Goal: Task Accomplishment & Management: Complete application form

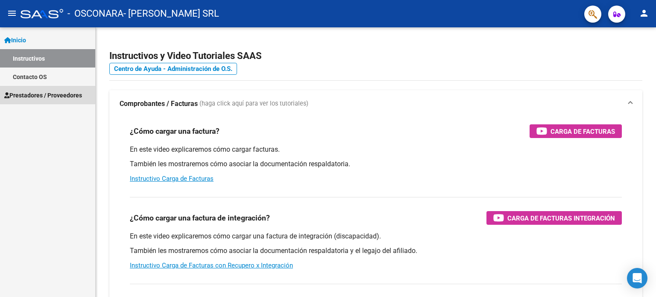
click at [38, 91] on span "Prestadores / Proveedores" at bounding box center [43, 95] width 78 height 9
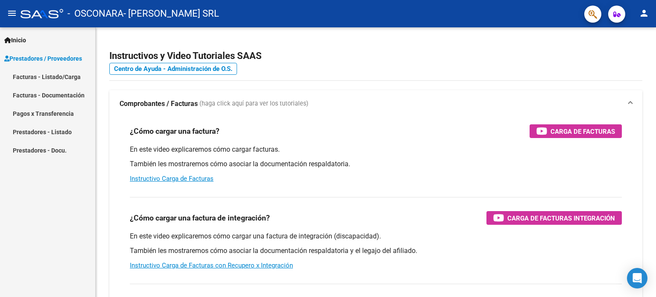
click at [50, 77] on link "Facturas - Listado/Carga" at bounding box center [47, 77] width 95 height 18
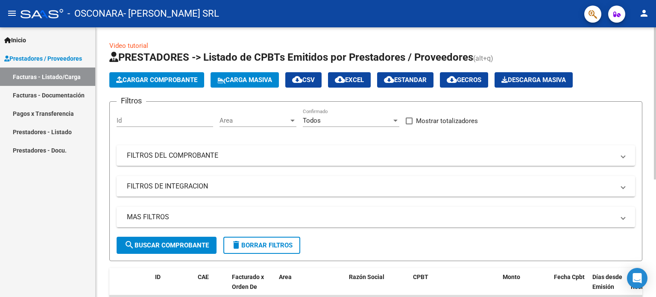
click at [158, 83] on span "Cargar Comprobante" at bounding box center [156, 80] width 81 height 8
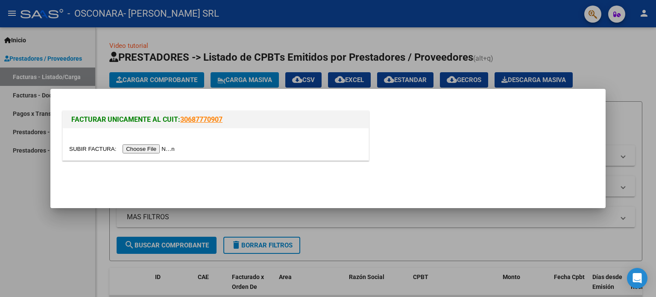
click at [155, 144] on div at bounding box center [215, 149] width 293 height 10
click at [156, 150] on input "file" at bounding box center [123, 148] width 108 height 9
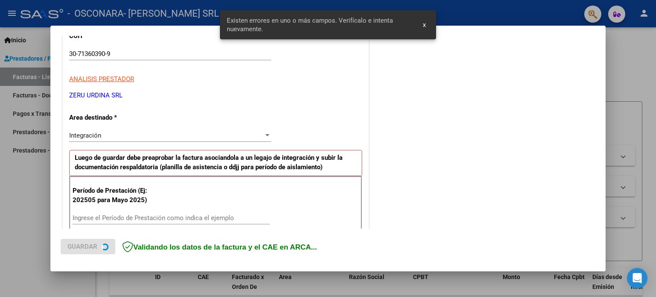
scroll to position [184, 0]
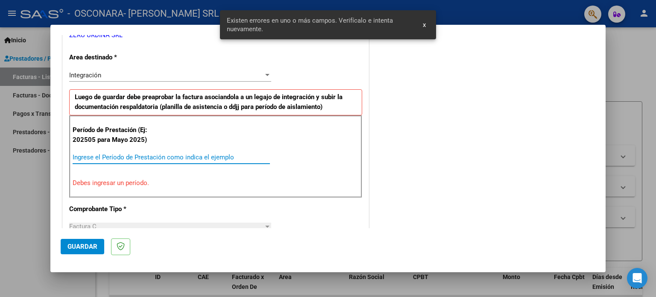
click at [111, 160] on input "Ingrese el Período de Prestación como indica el ejemplo" at bounding box center [171, 157] width 197 height 8
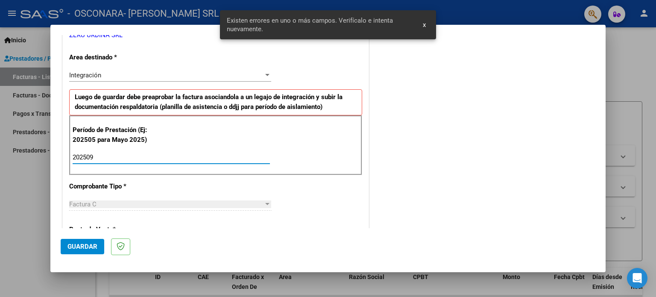
type input "202509"
click at [78, 249] on span "Guardar" at bounding box center [83, 247] width 30 height 8
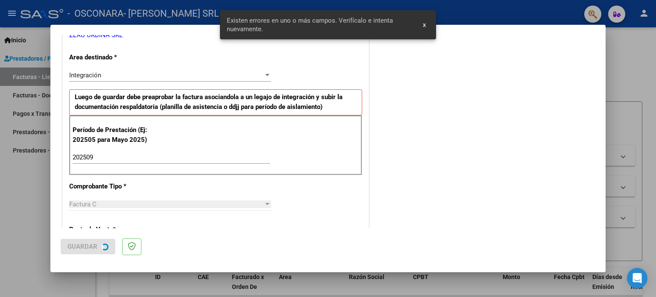
scroll to position [0, 0]
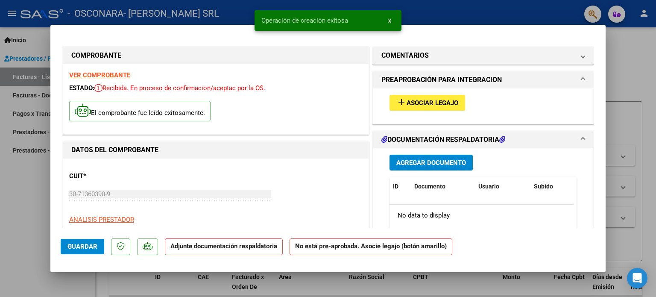
click at [427, 107] on button "add Asociar Legajo" at bounding box center [428, 103] width 76 height 16
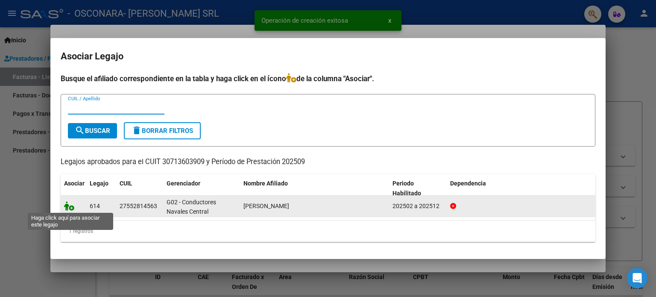
click at [70, 207] on icon at bounding box center [69, 205] width 10 height 9
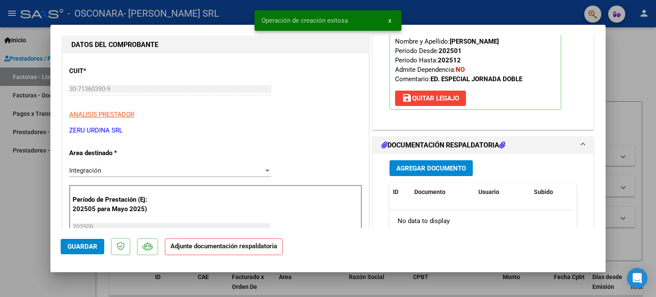
scroll to position [171, 0]
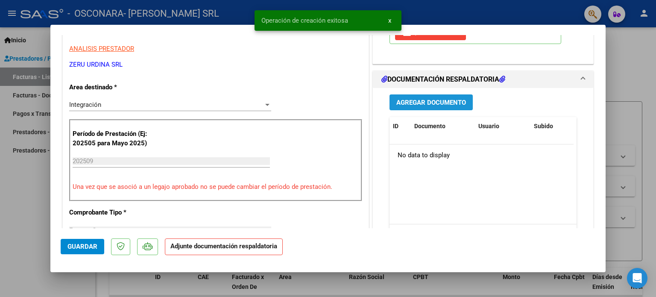
click at [427, 99] on span "Agregar Documento" at bounding box center [432, 103] width 70 height 8
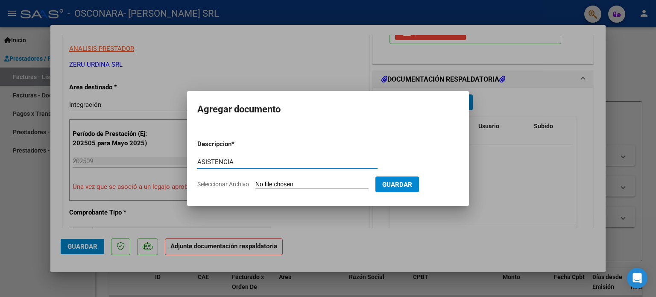
type input "ASISTENCIA"
click at [256, 181] on input "Seleccionar Archivo" at bounding box center [312, 185] width 113 height 8
type input "C:\fakepath\CASTILLO, [GEOGRAPHIC_DATA] - PA SEPT.pdf"
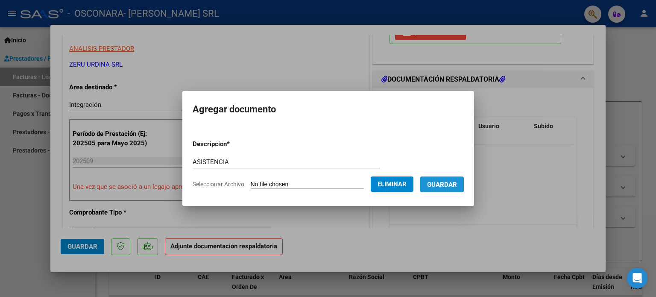
click at [457, 184] on span "Guardar" at bounding box center [442, 185] width 30 height 8
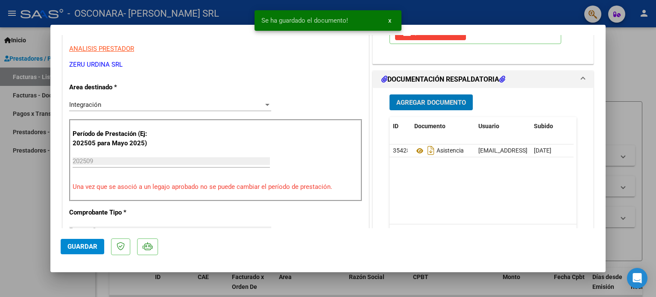
click at [82, 244] on span "Guardar" at bounding box center [83, 247] width 30 height 8
click at [0, 228] on div at bounding box center [328, 148] width 656 height 297
type input "$ 0,00"
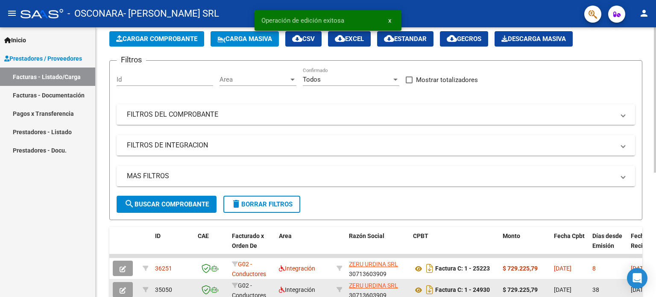
scroll to position [128, 0]
